Goal: Transaction & Acquisition: Purchase product/service

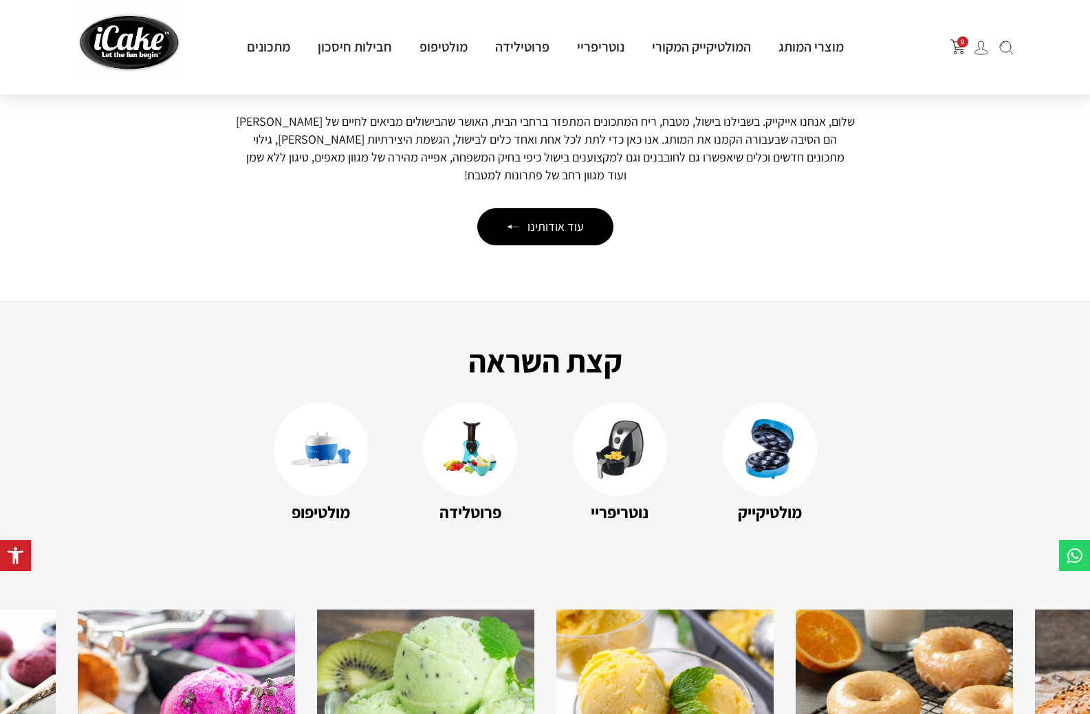
scroll to position [1925, 0]
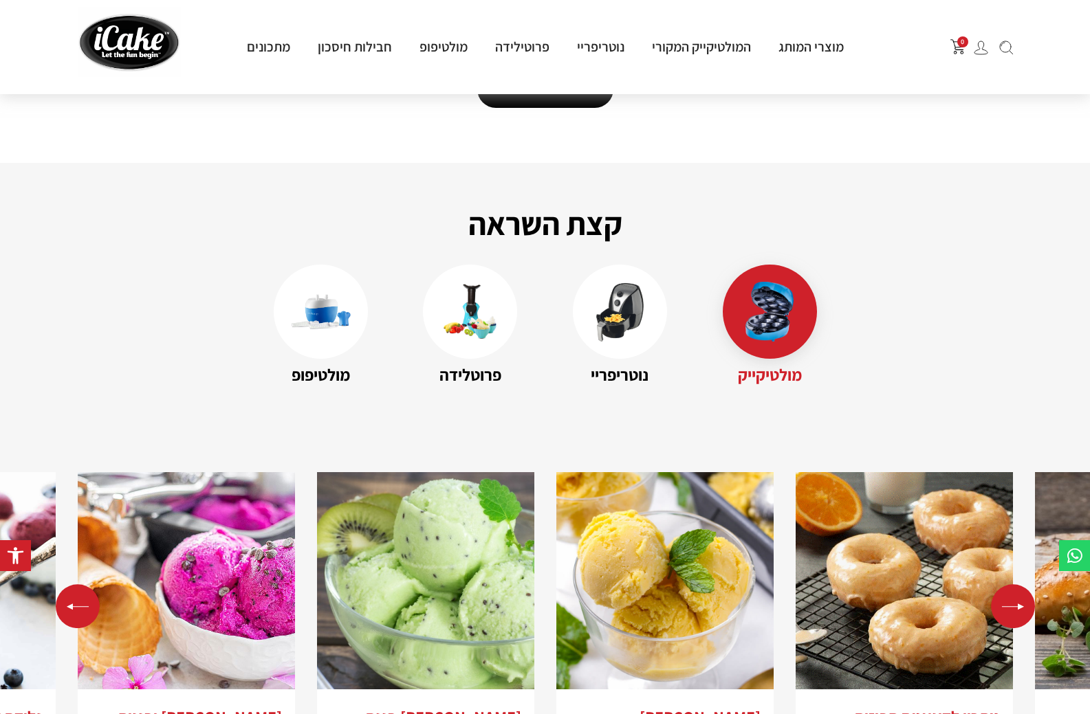
click at [752, 367] on name "מולטיקייק" at bounding box center [770, 374] width 94 height 25
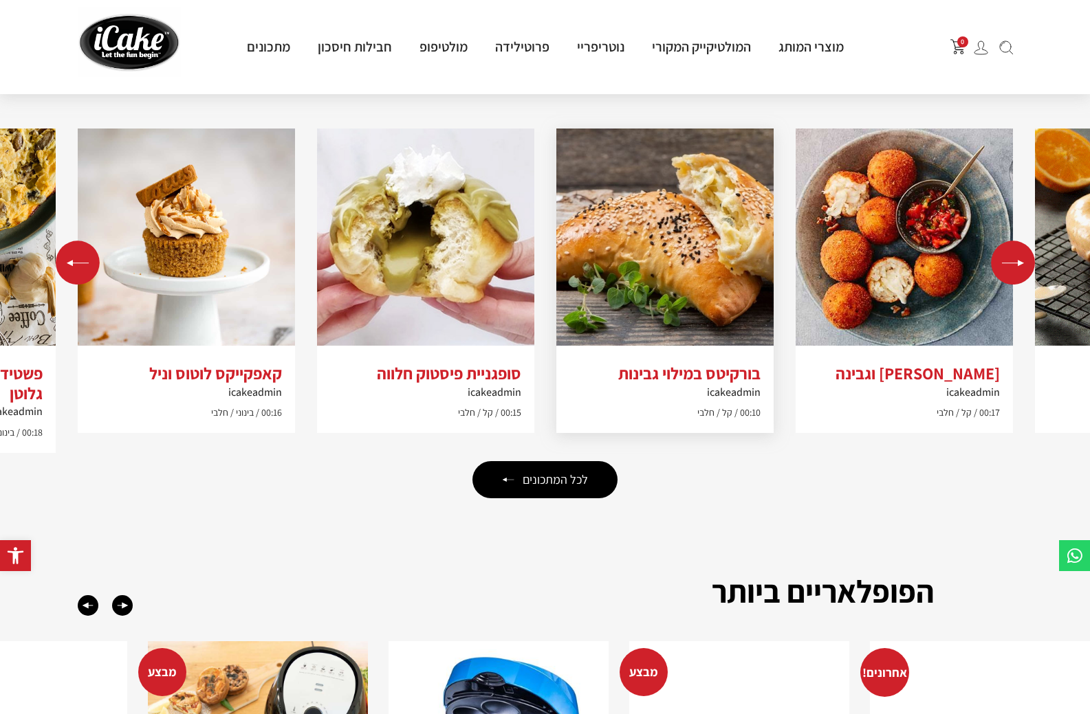
scroll to position [2613, 0]
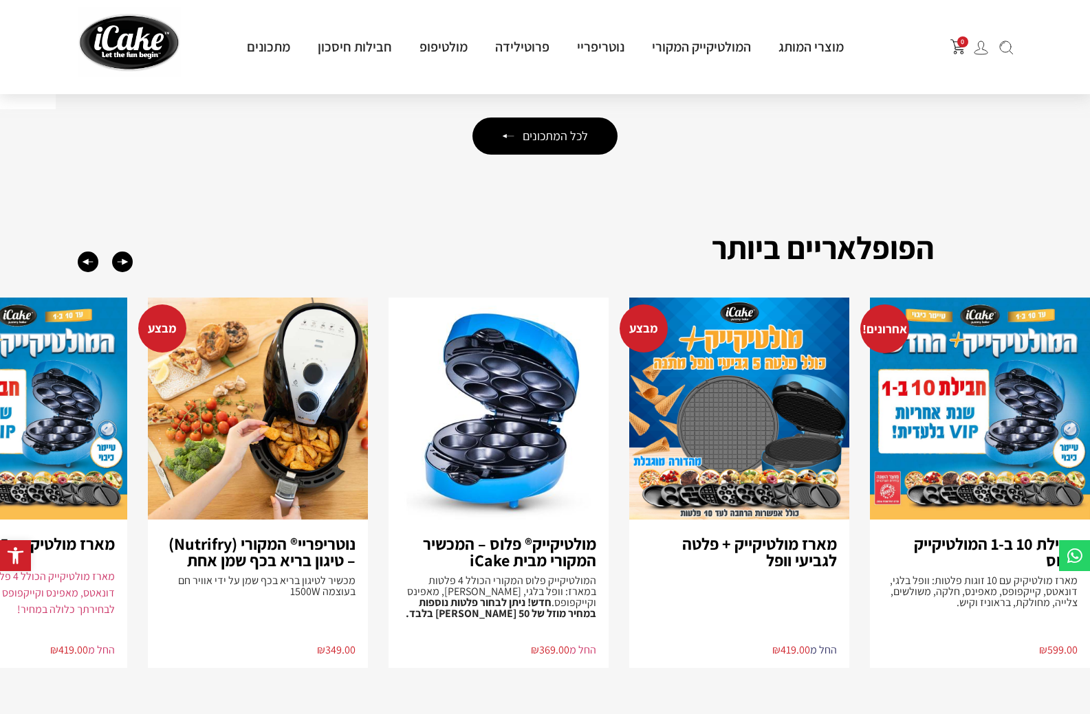
click at [725, 536] on h3 "מארז מולטיקייק + פלטה לגביעי וופל" at bounding box center [738, 552] width 195 height 33
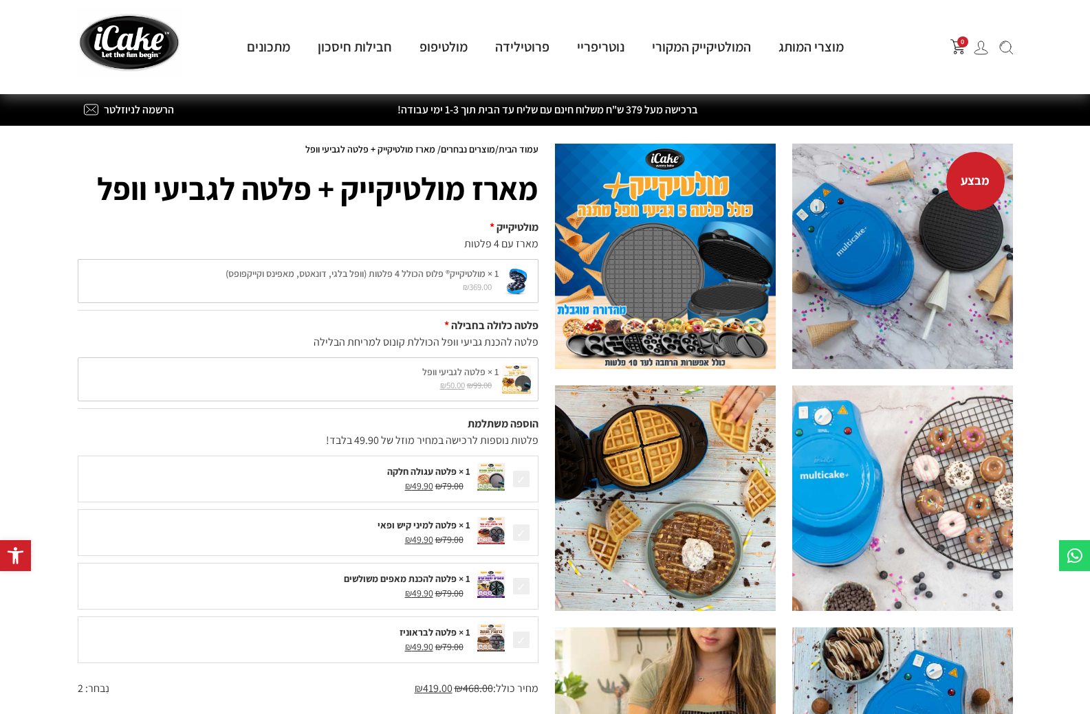
scroll to position [275, 0]
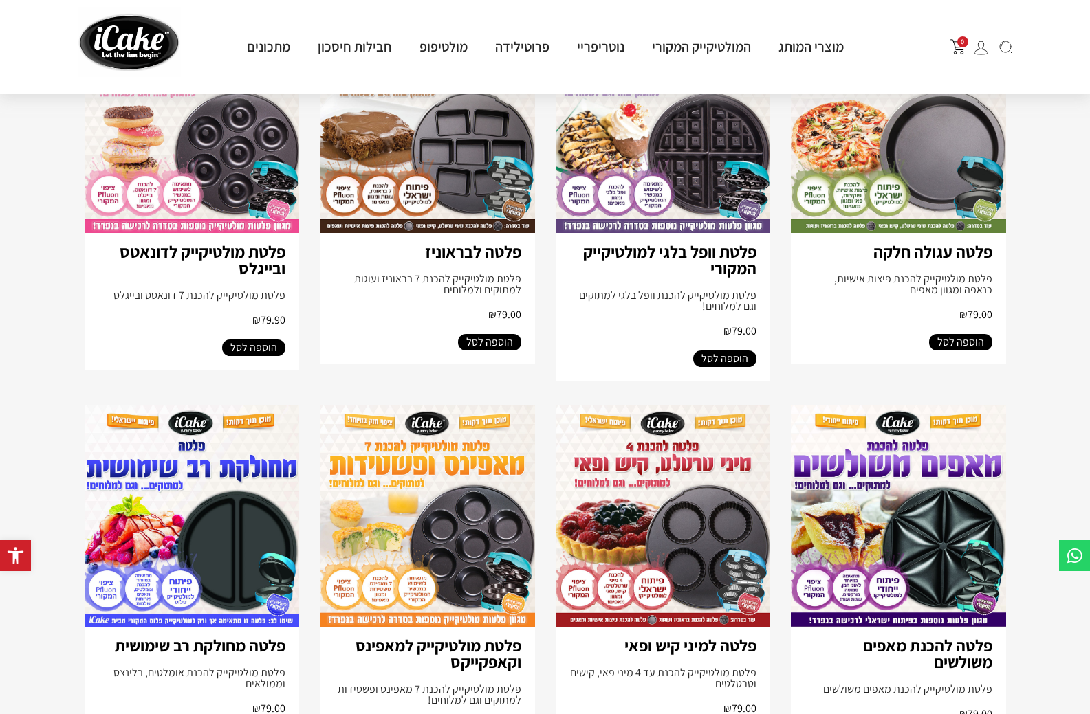
scroll to position [688, 0]
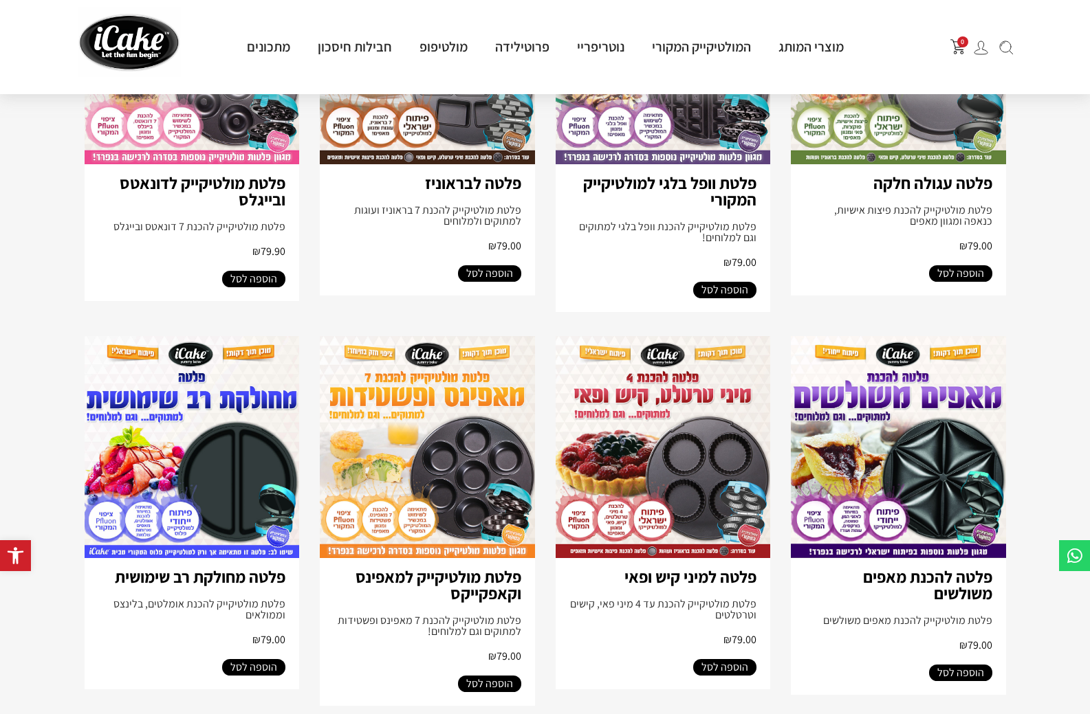
click at [718, 675] on span "הוספה לסל" at bounding box center [724, 667] width 47 height 17
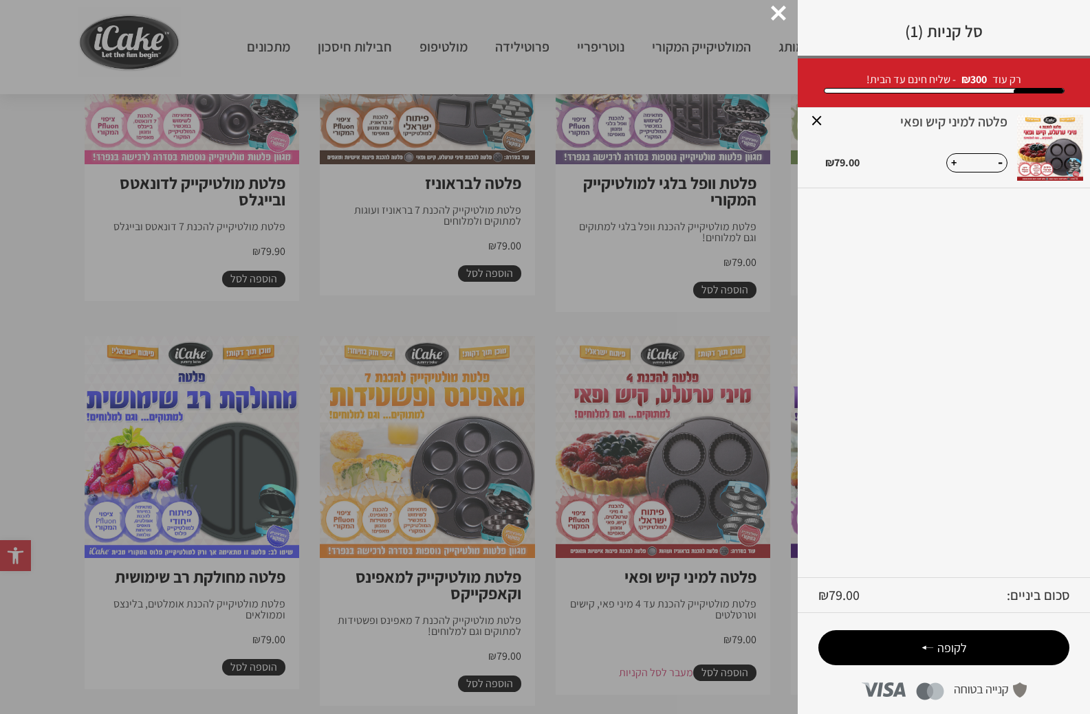
scroll to position [894, 0]
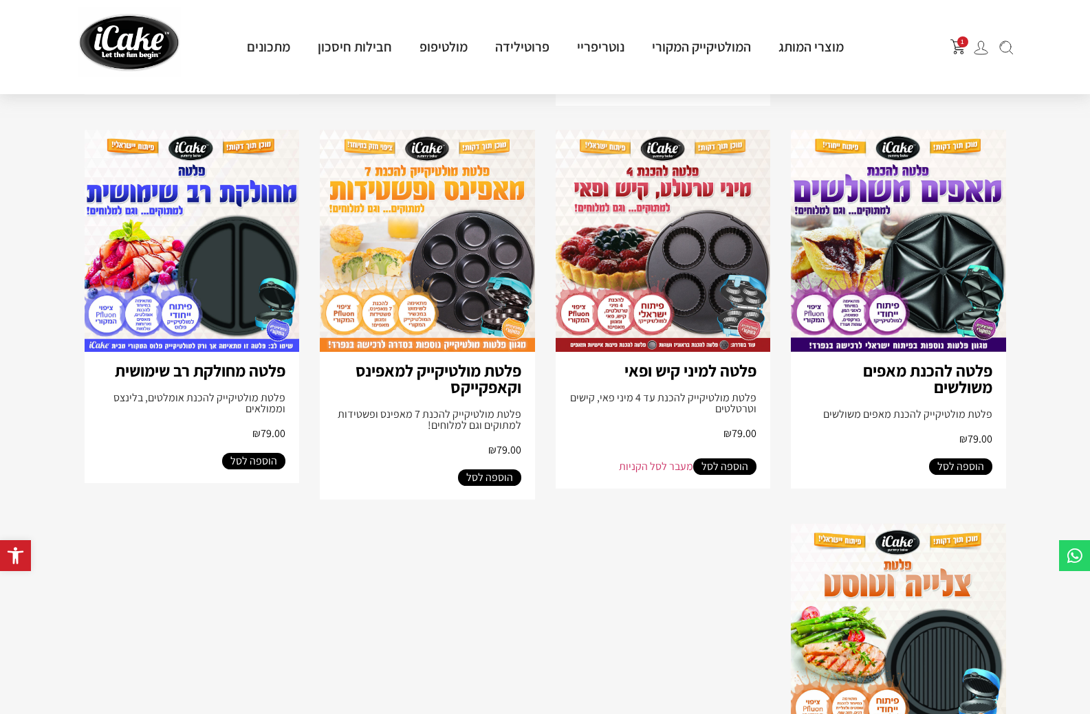
scroll to position [825, 0]
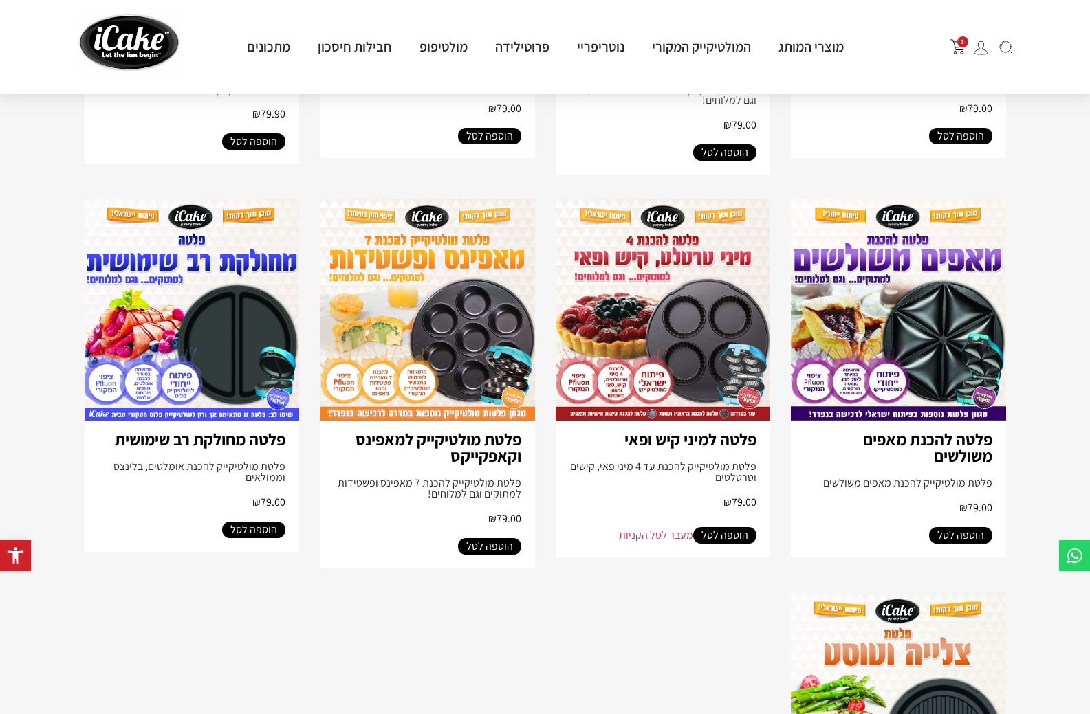
click at [926, 403] on img at bounding box center [898, 310] width 215 height 222
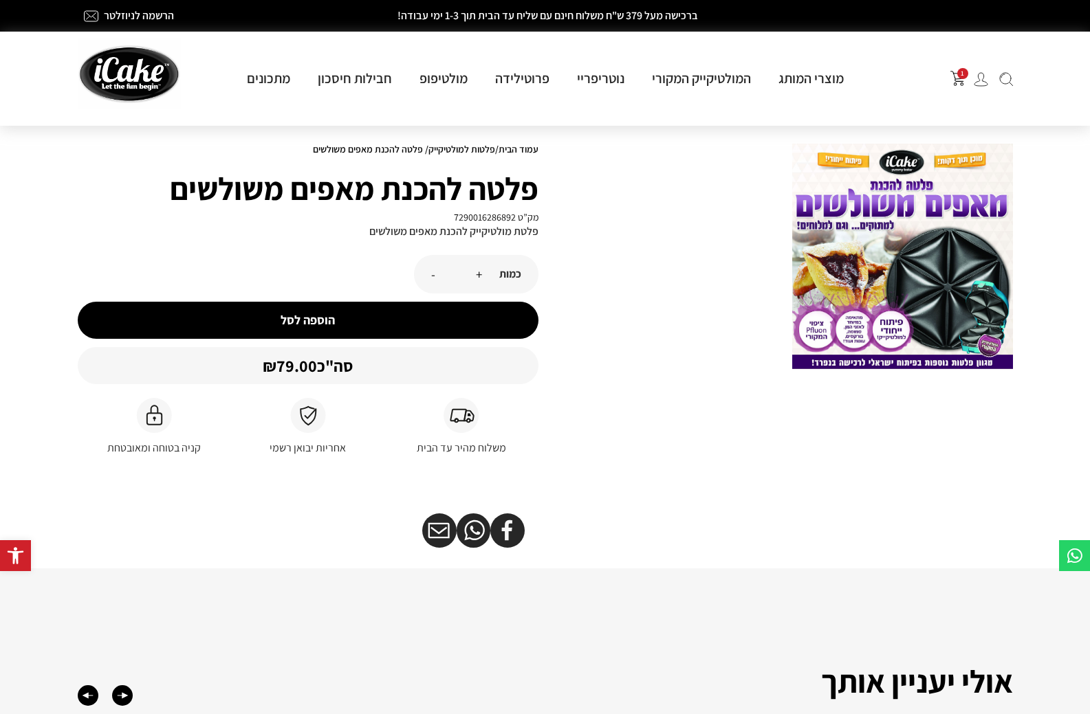
scroll to position [344, 0]
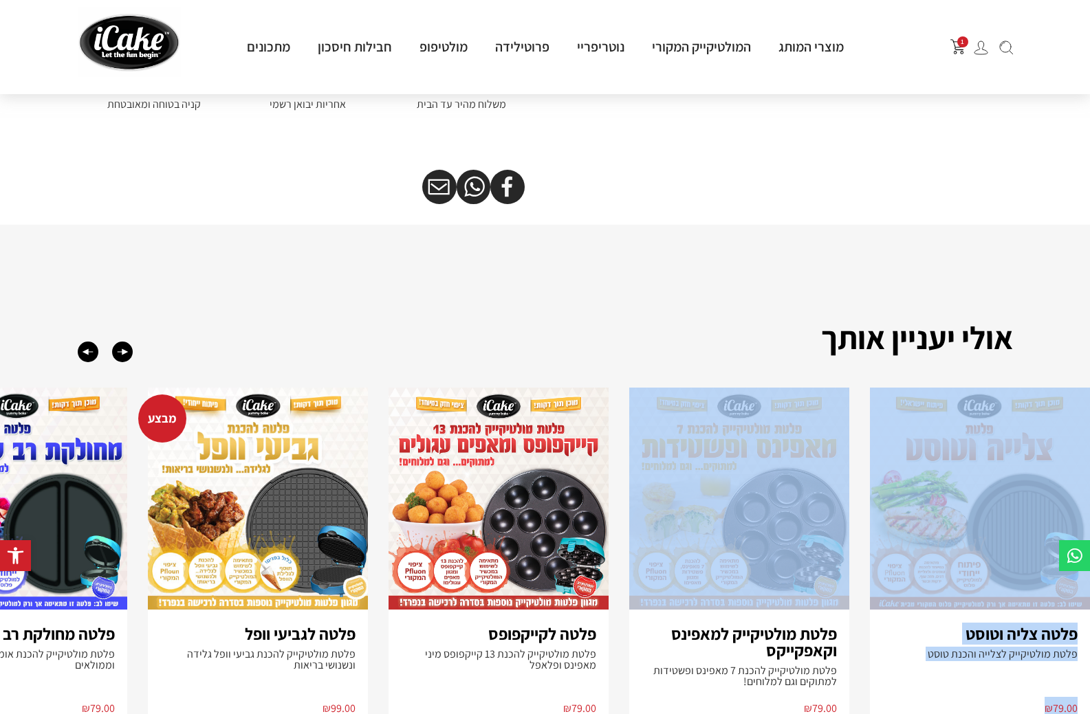
drag, startPoint x: 615, startPoint y: 550, endPoint x: 687, endPoint y: 575, distance: 75.9
click at [718, 567] on div "פלטה צליה וטוסט פלטת מולטיקייק לצלייה והכנת טוסט ₪ 79.00 פלטת מולטיקייק למאפינס…" at bounding box center [545, 558] width 1090 height 340
click at [615, 606] on div "פלטה צליה וטוסט פלטת מולטיקייק לצלייה והכנת טוסט ₪ 79.00 פלטת מולטיקייק למאפינס…" at bounding box center [545, 558] width 1090 height 340
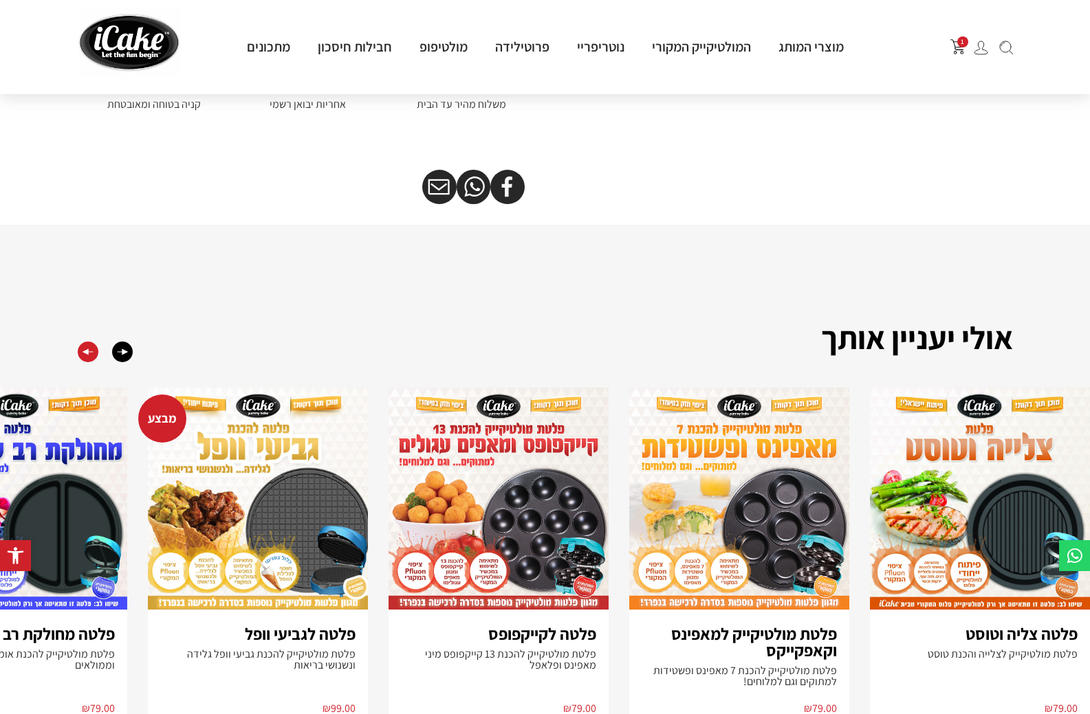
click at [86, 356] on div "Previous slide" at bounding box center [88, 352] width 21 height 21
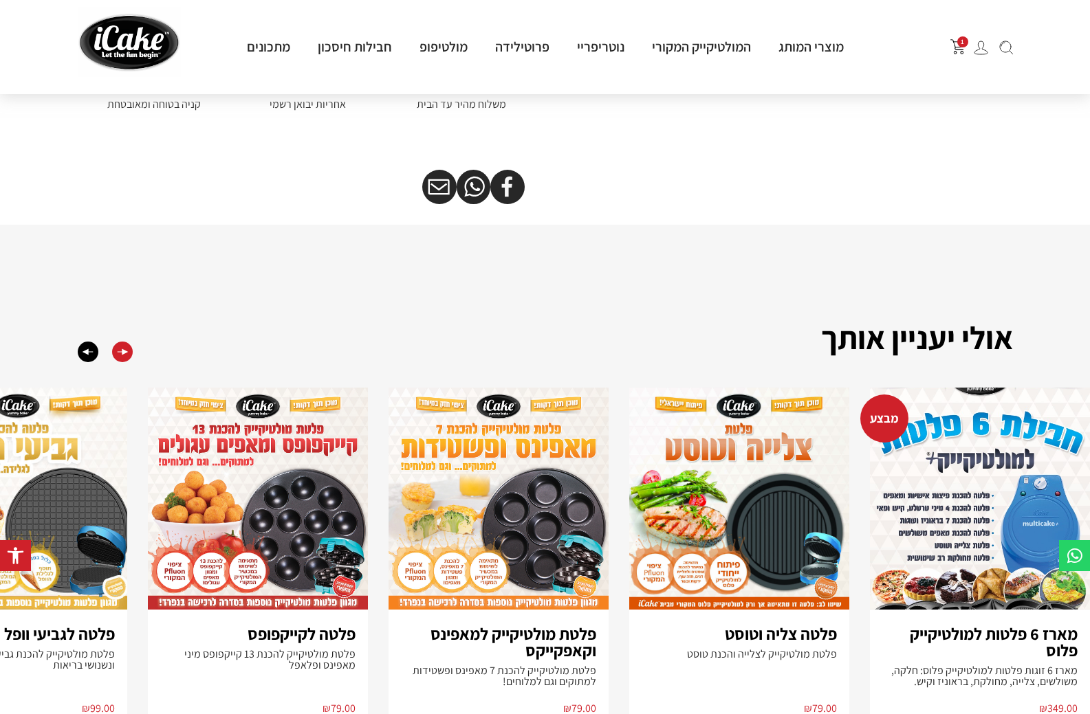
click at [116, 358] on div "Next slide" at bounding box center [122, 352] width 21 height 21
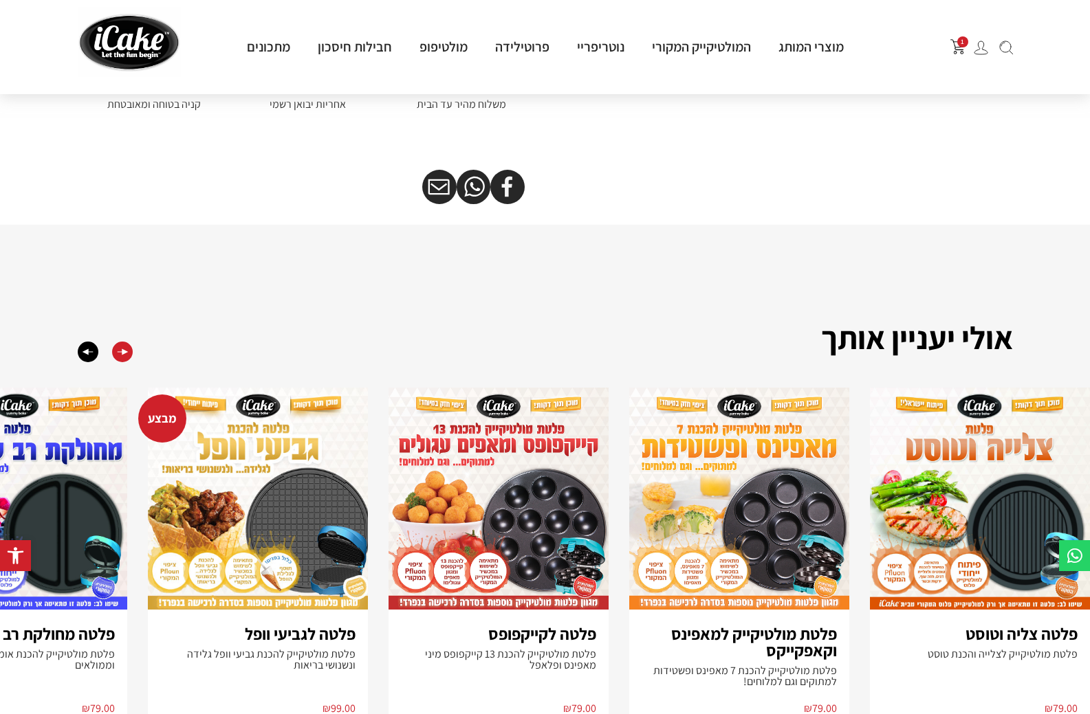
click at [116, 358] on div "Next slide" at bounding box center [122, 352] width 21 height 21
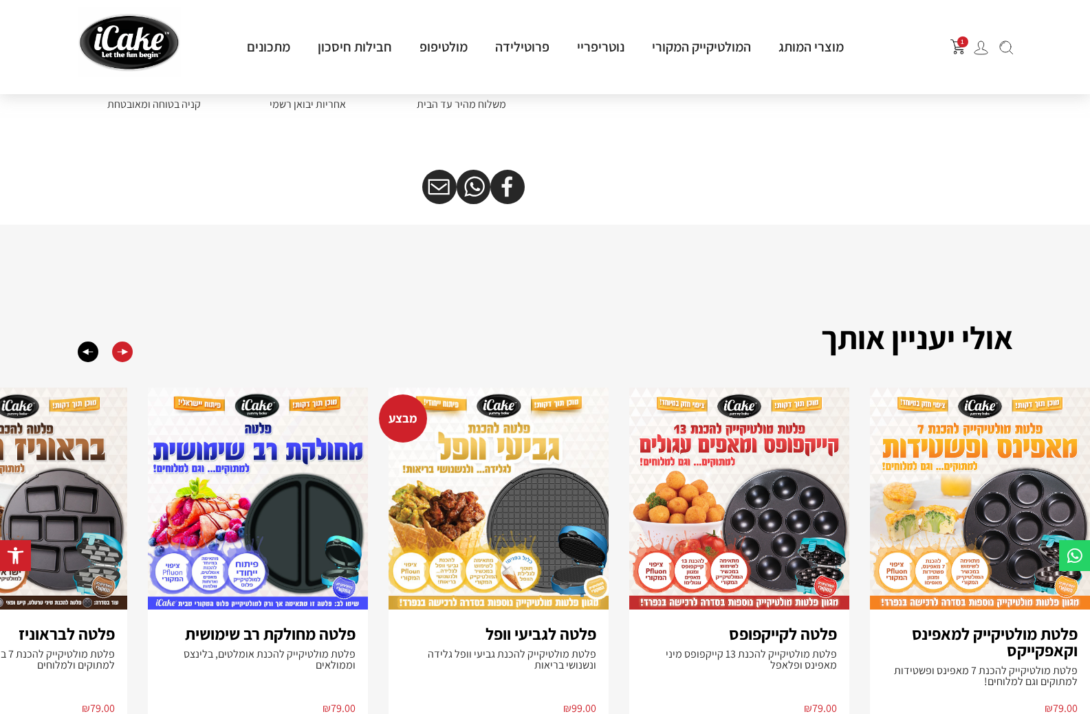
click at [116, 358] on div "Next slide" at bounding box center [122, 352] width 21 height 21
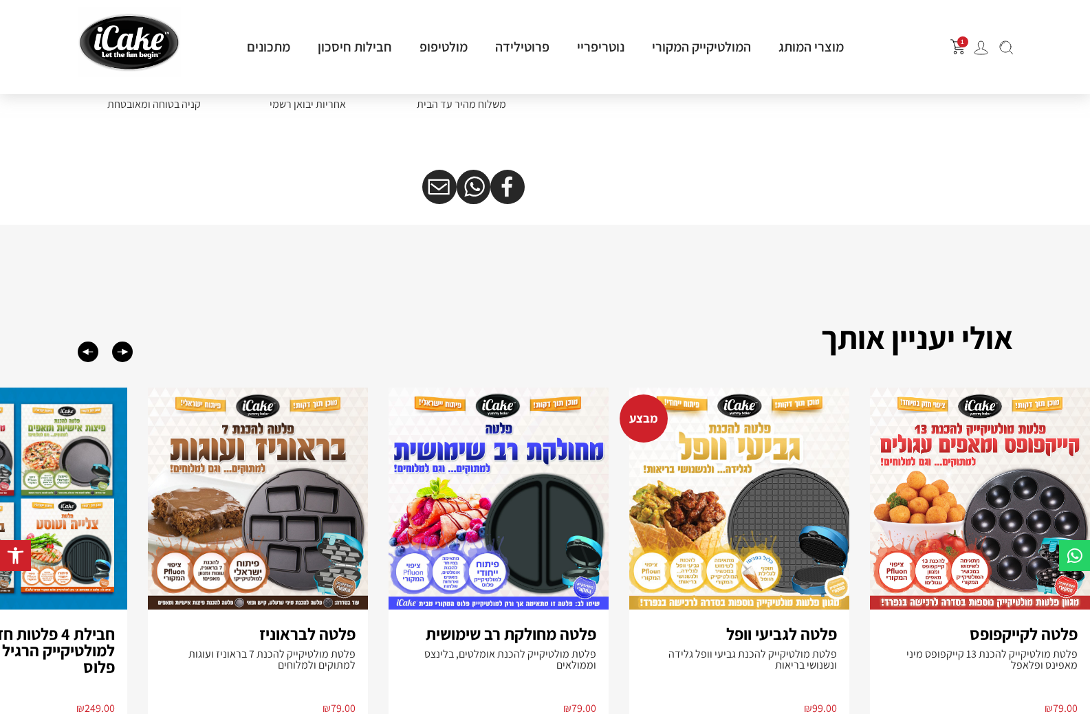
scroll to position [619, 0]
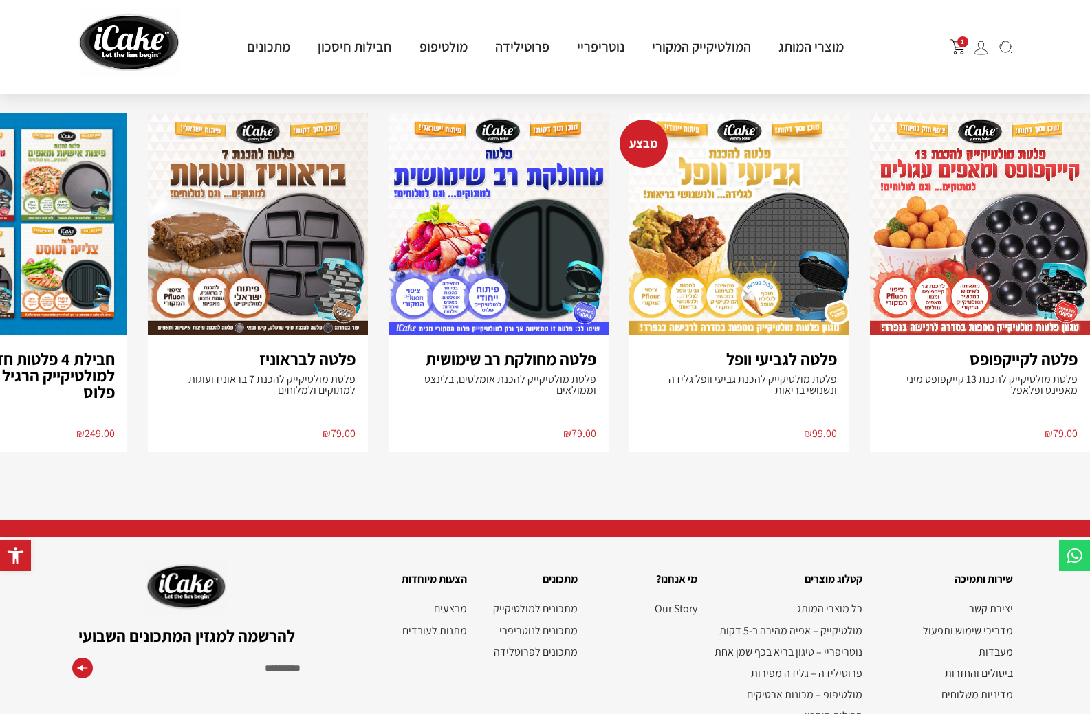
click at [340, 441] on bdi "₪ 79.00" at bounding box center [338, 433] width 33 height 14
click at [340, 288] on img "6 / 8" at bounding box center [258, 224] width 220 height 222
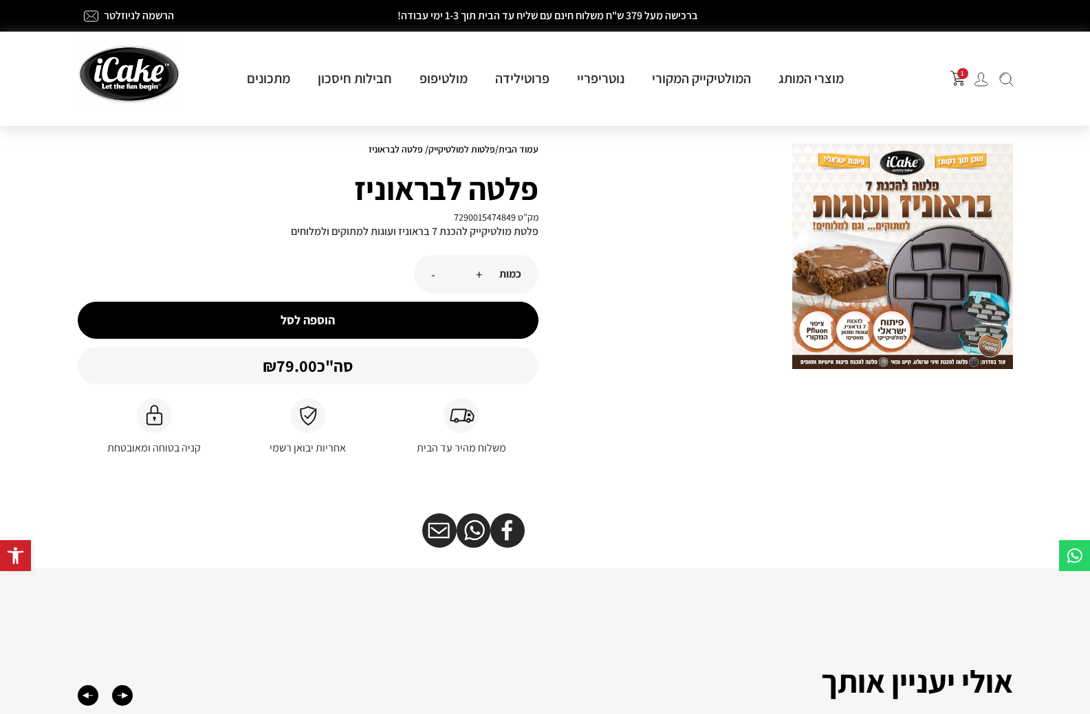
click at [293, 329] on button "הוספה לסל" at bounding box center [308, 320] width 461 height 37
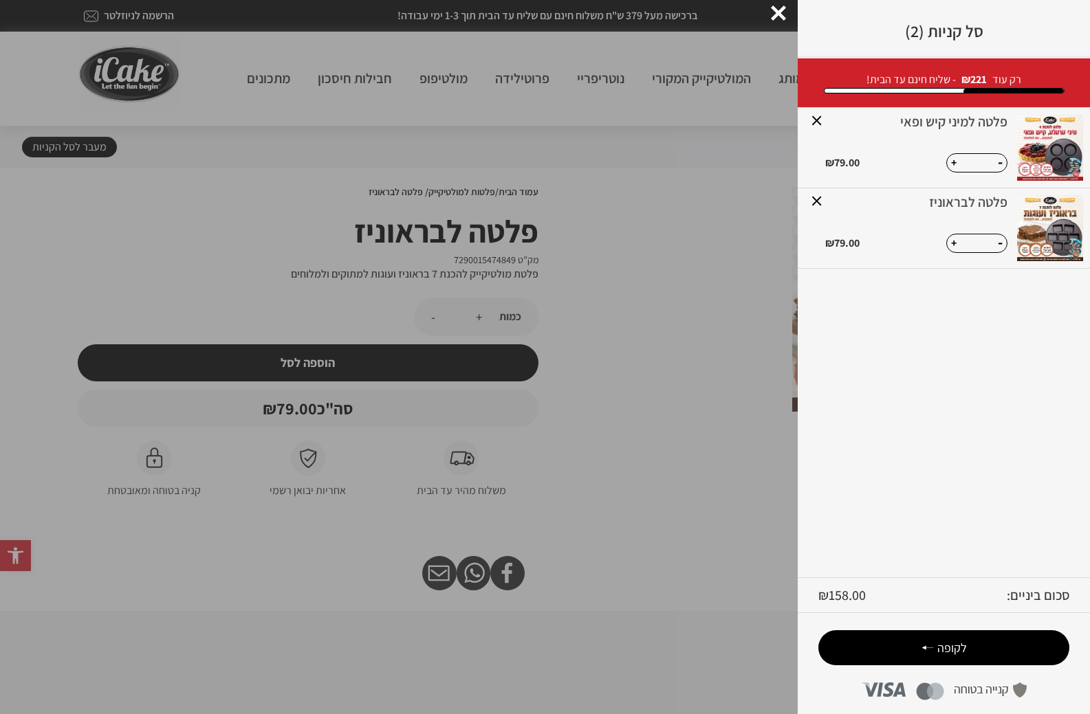
click at [948, 640] on span "לקופה" at bounding box center [952, 648] width 30 height 16
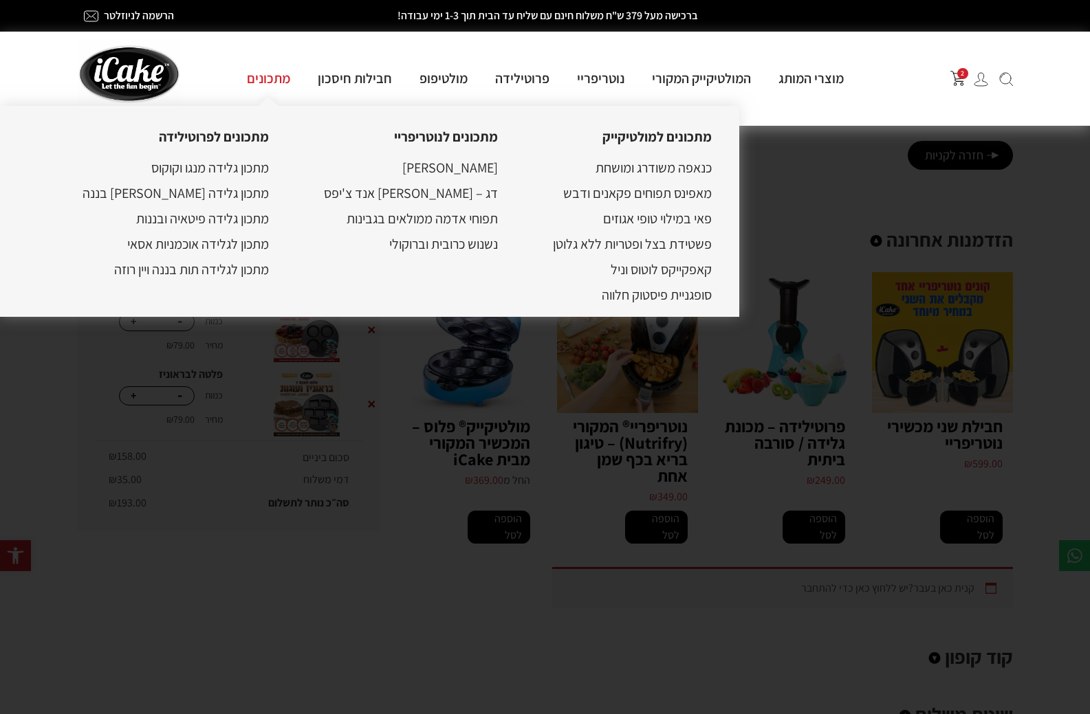
click at [290, 83] on link "מתכונים" at bounding box center [268, 78] width 71 height 18
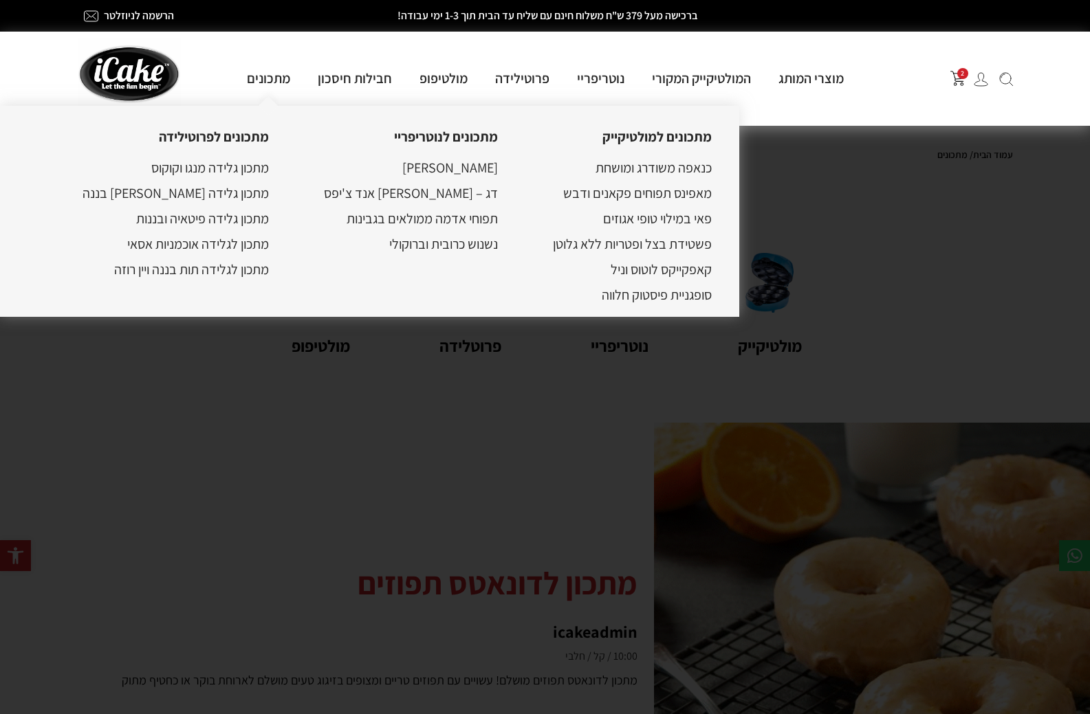
click at [124, 85] on img at bounding box center [129, 74] width 103 height 70
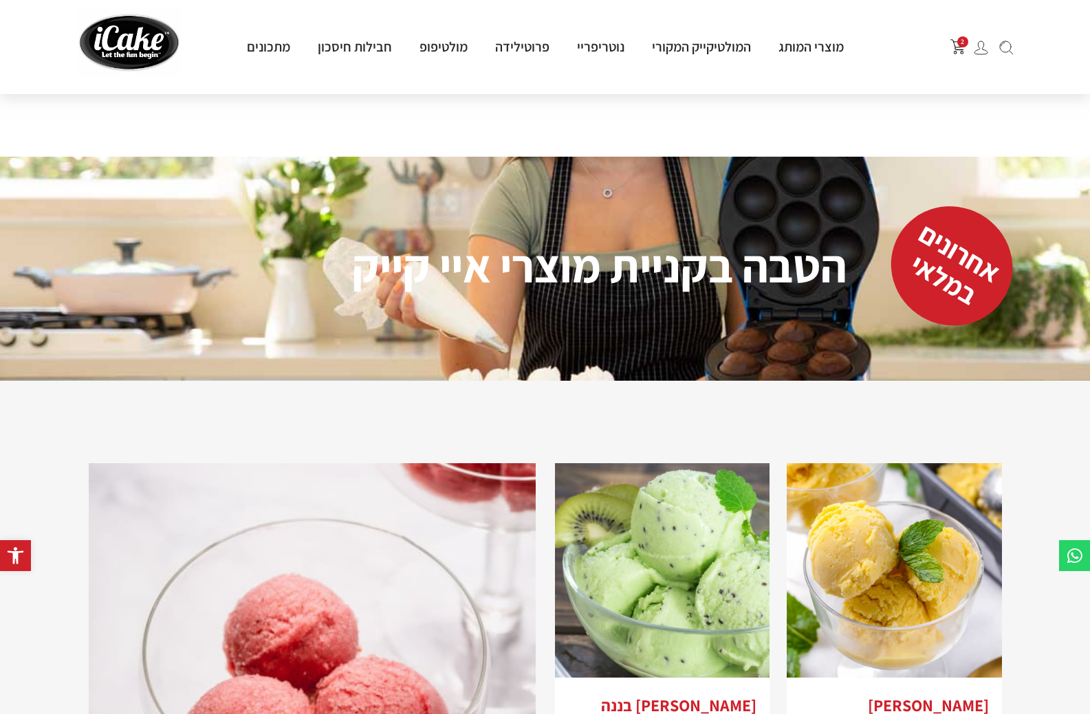
scroll to position [1238, 0]
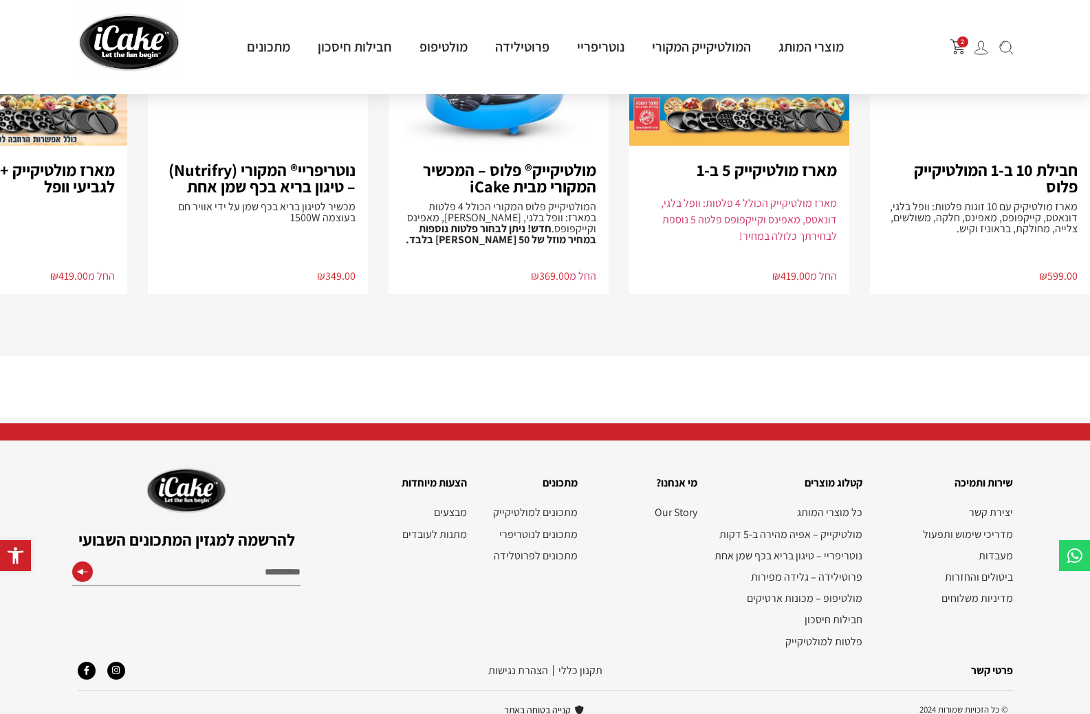
scroll to position [3068, 0]
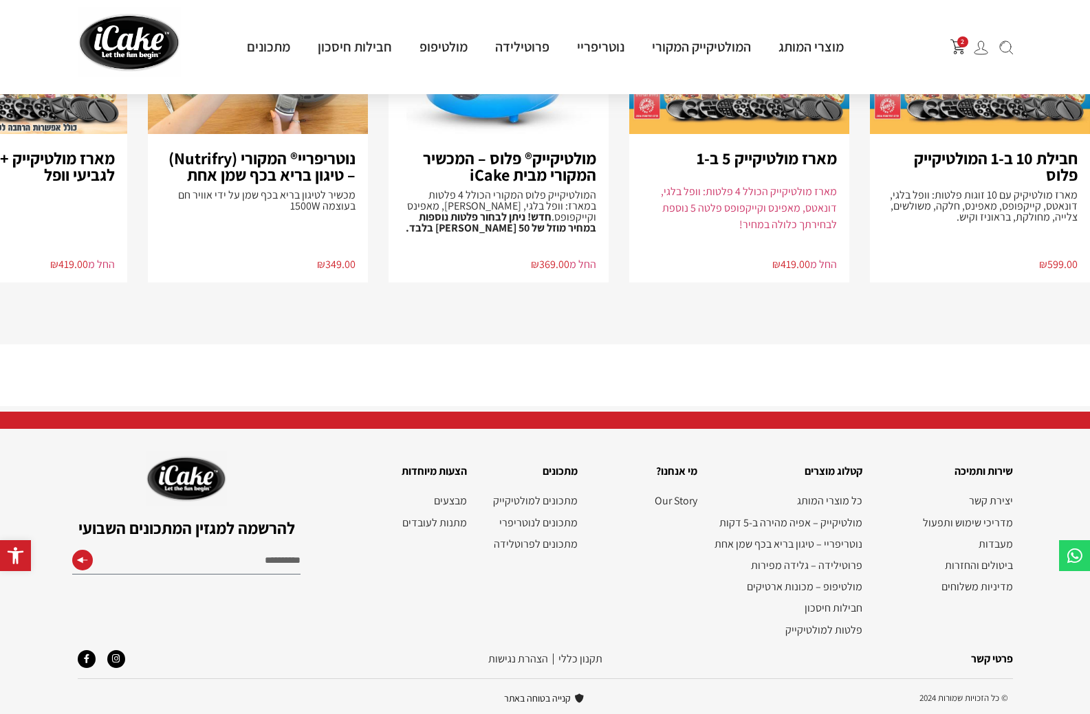
click at [973, 511] on ul "יצירת קשר מדריכי שימוש ותפעול מעבדות ביטולים והחזרות מדיניות משלוחים" at bounding box center [944, 543] width 136 height 99
click at [980, 503] on link "יצירת קשר" at bounding box center [944, 500] width 136 height 13
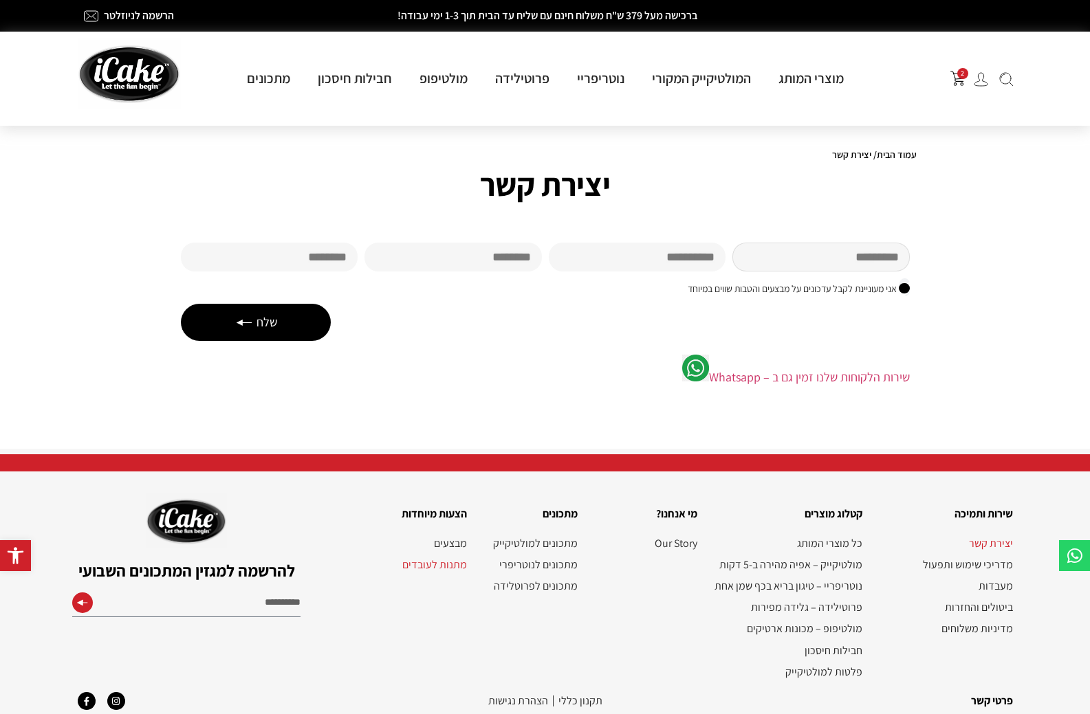
click at [853, 246] on input "שם פרטי" at bounding box center [820, 257] width 177 height 29
type input "*****"
type input "********"
type input "**********"
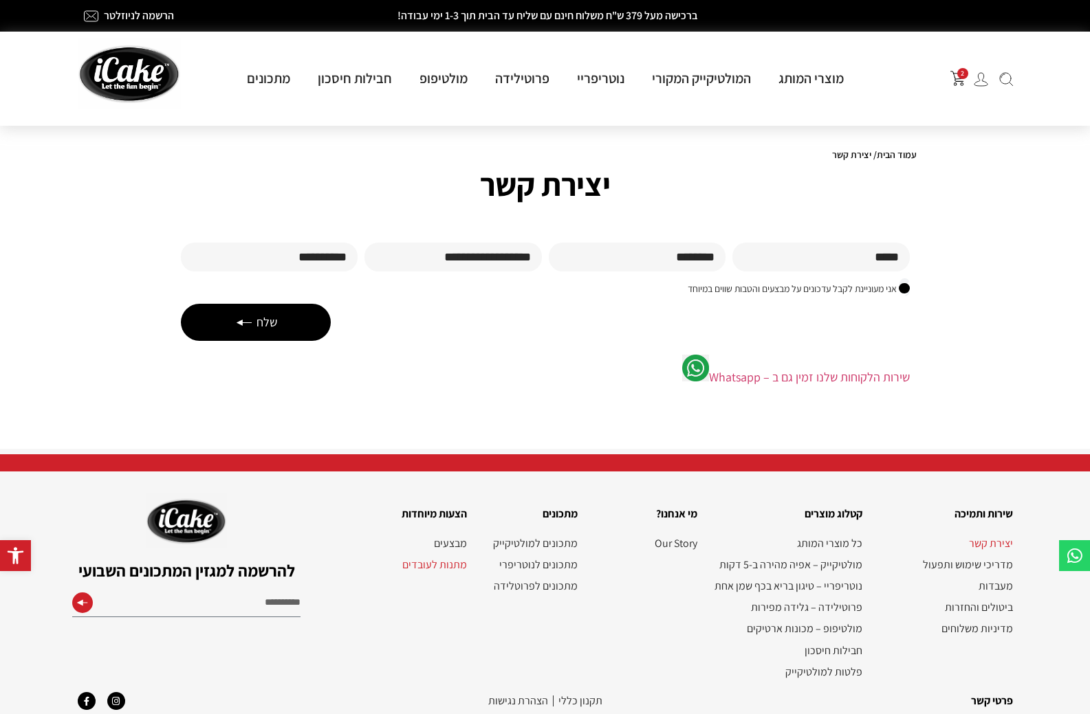
click at [276, 324] on span "שלח" at bounding box center [266, 323] width 21 height 18
